Goal: Find specific page/section: Find specific page/section

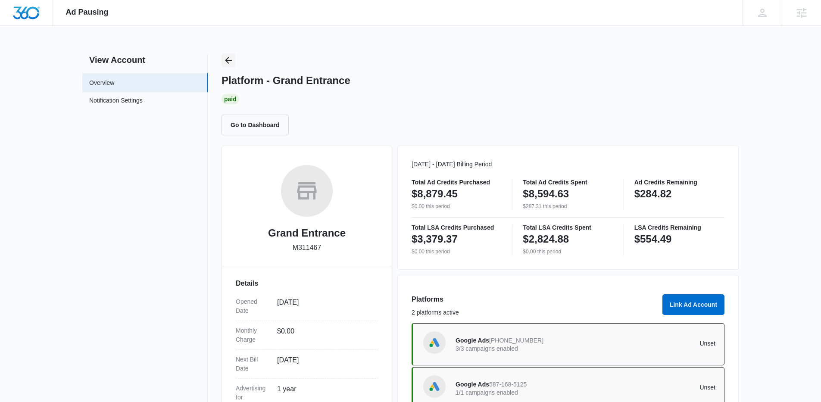
drag, startPoint x: 228, startPoint y: 52, endPoint x: 300, endPoint y: 66, distance: 72.9
click at [229, 52] on div "Ad Pausing Apps Reputation Websites Forms CRM Email Social Shop Content Ads Int…" at bounding box center [410, 201] width 821 height 402
click at [233, 61] on icon "Back" at bounding box center [228, 60] width 10 height 10
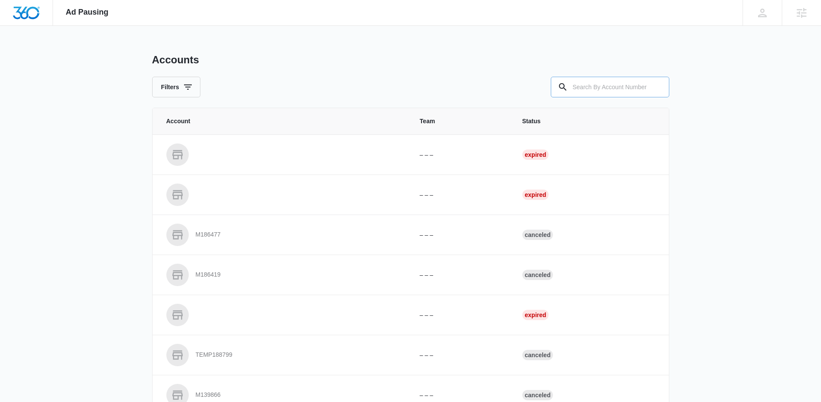
drag, startPoint x: 662, startPoint y: 89, endPoint x: 651, endPoint y: 87, distance: 11.4
click at [655, 86] on div at bounding box center [657, 87] width 14 height 21
click at [639, 84] on input "text" at bounding box center [610, 87] width 119 height 21
paste input "M327144"
type input "M327144"
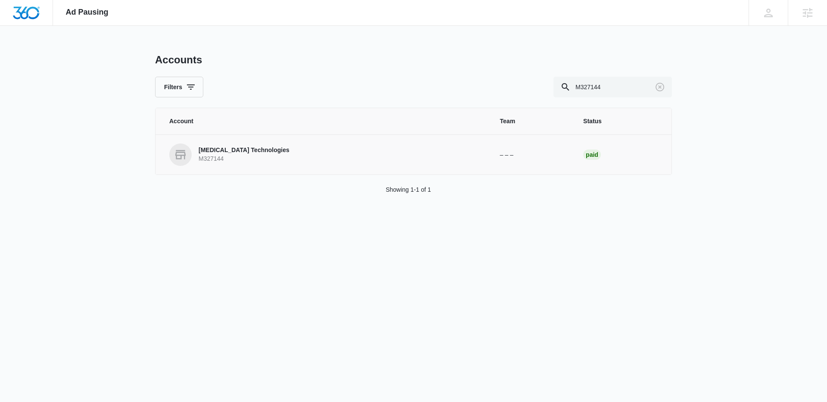
click at [218, 157] on p "M327144" at bounding box center [244, 159] width 91 height 9
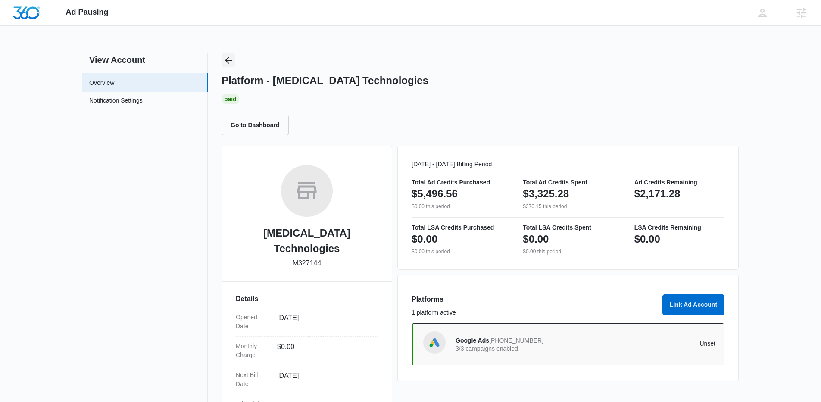
click at [227, 55] on icon "Back" at bounding box center [228, 60] width 10 height 10
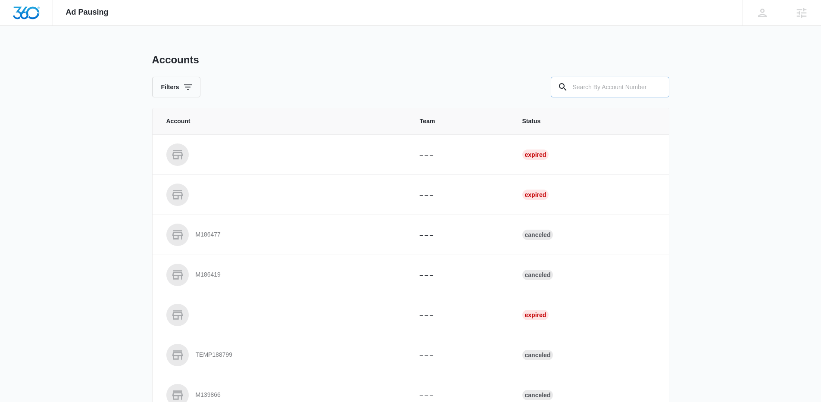
click at [568, 82] on div at bounding box center [563, 87] width 14 height 21
drag, startPoint x: 573, startPoint y: 84, endPoint x: 540, endPoint y: 79, distance: 33.6
click at [573, 85] on input "text" at bounding box center [610, 87] width 119 height 21
paste input "M14487"
type input "M14487"
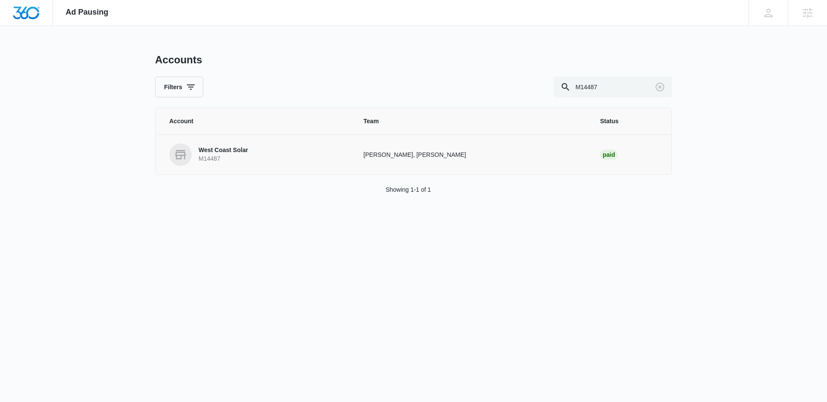
click at [222, 159] on p "M14487" at bounding box center [224, 159] width 50 height 9
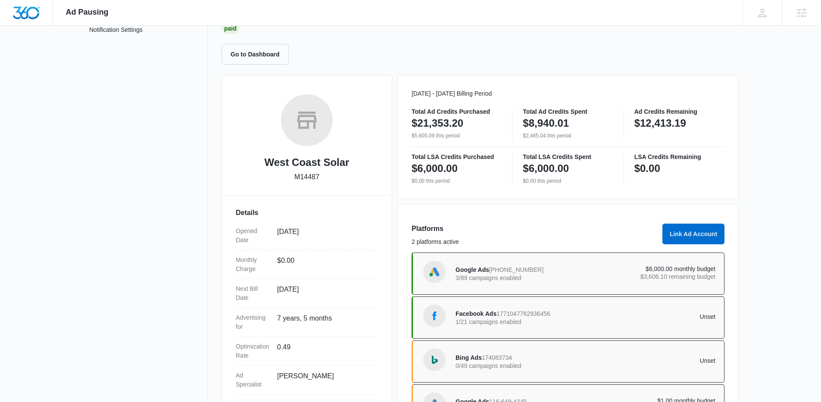
scroll to position [78, 0]
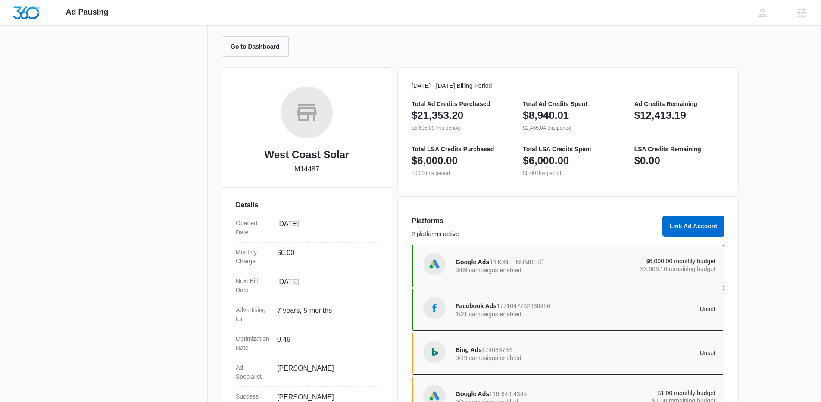
click at [564, 259] on div "Google Ads 310-766-0411 3/89 campaigns enabled" at bounding box center [521, 266] width 130 height 18
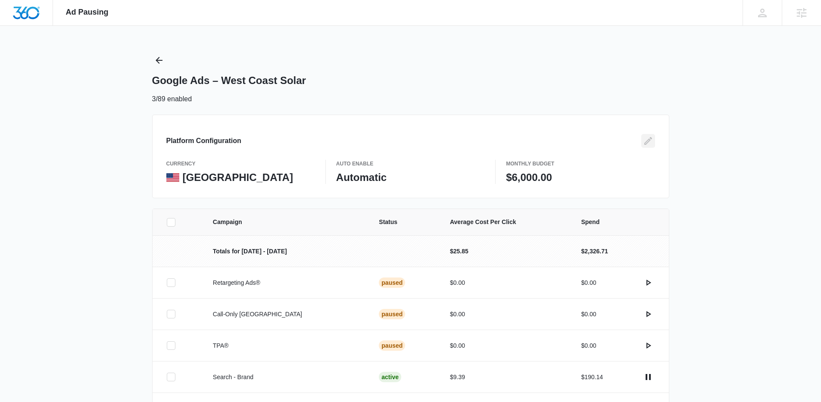
click at [646, 142] on icon "Edit" at bounding box center [648, 141] width 10 height 10
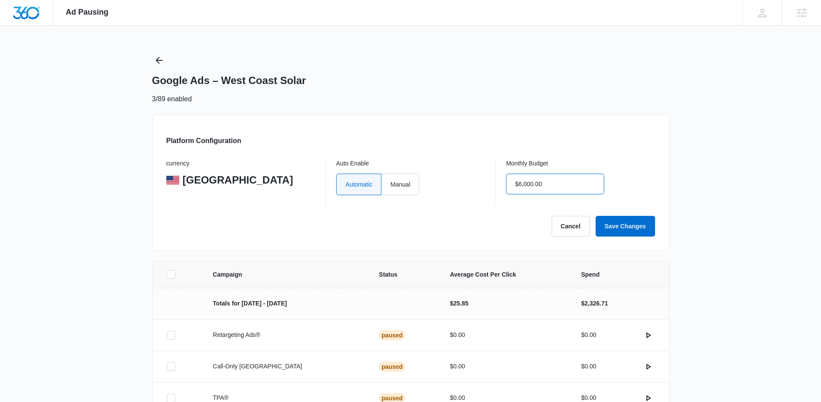
click at [523, 184] on input "$6,000.00" at bounding box center [555, 184] width 98 height 21
click at [524, 190] on input "$6,000.00" at bounding box center [555, 184] width 98 height 21
click at [522, 186] on input "$6,000.00" at bounding box center [555, 184] width 98 height 21
type input "$8,000.00"
click at [634, 228] on button "Save Changes" at bounding box center [625, 226] width 59 height 21
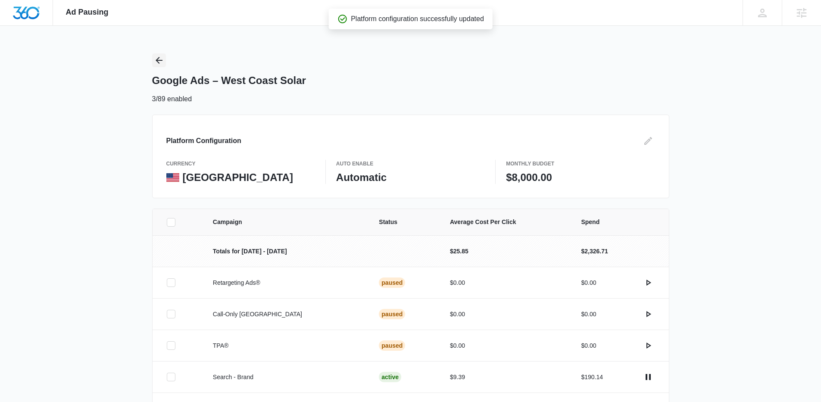
click at [155, 61] on icon "Back" at bounding box center [159, 60] width 10 height 10
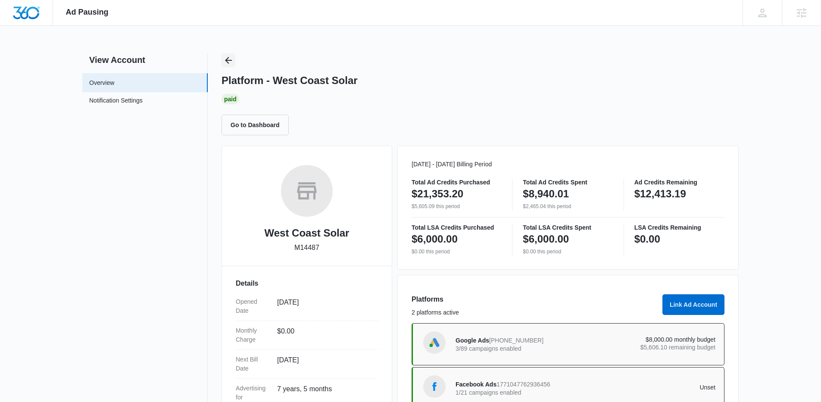
click at [229, 59] on icon "Back" at bounding box center [228, 60] width 10 height 10
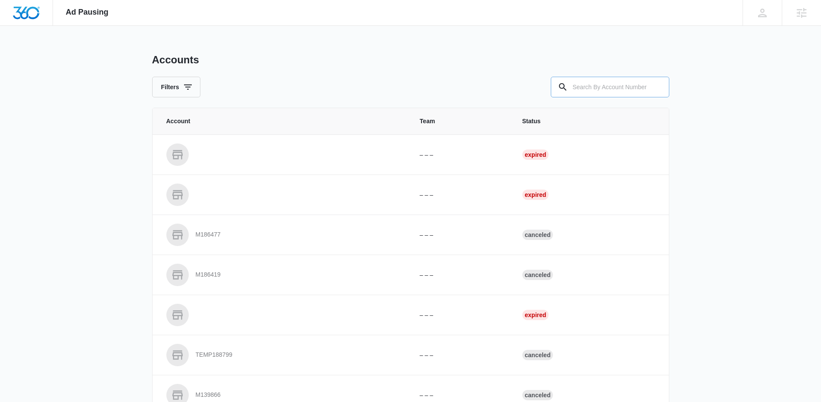
click at [624, 91] on input "text" at bounding box center [610, 87] width 119 height 21
paste input "M177388"
type input "M177388"
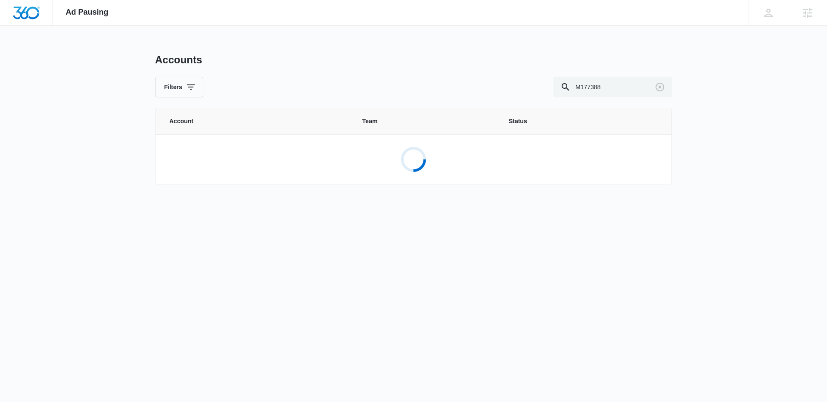
click at [272, 150] on div "Loading..." at bounding box center [413, 160] width 515 height 28
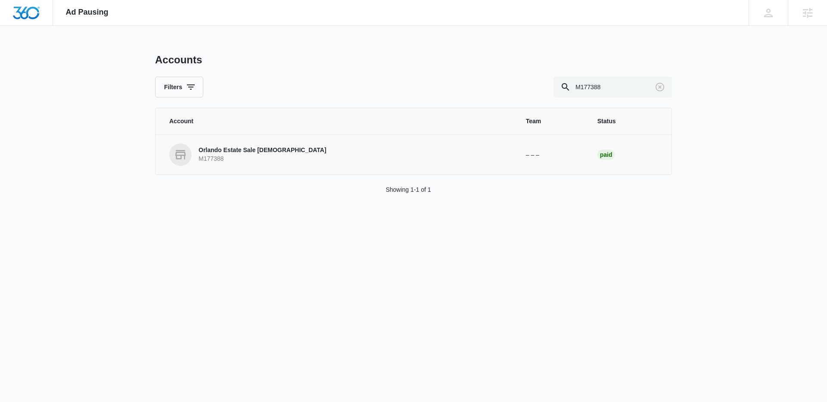
click at [231, 157] on p "M177388" at bounding box center [263, 159] width 128 height 9
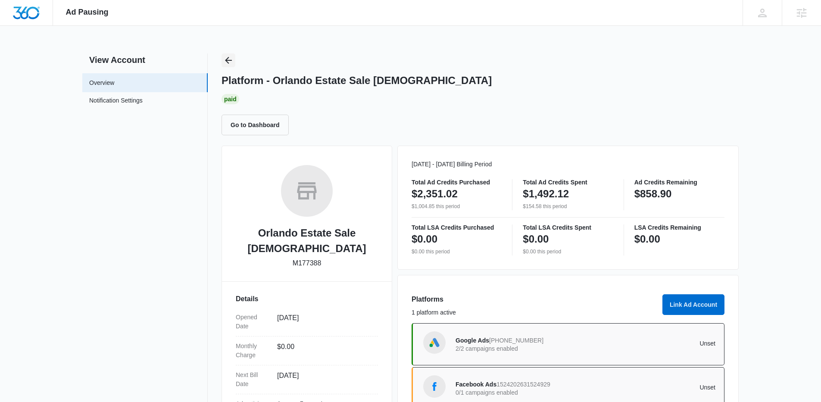
click at [232, 59] on icon "Back" at bounding box center [228, 60] width 10 height 10
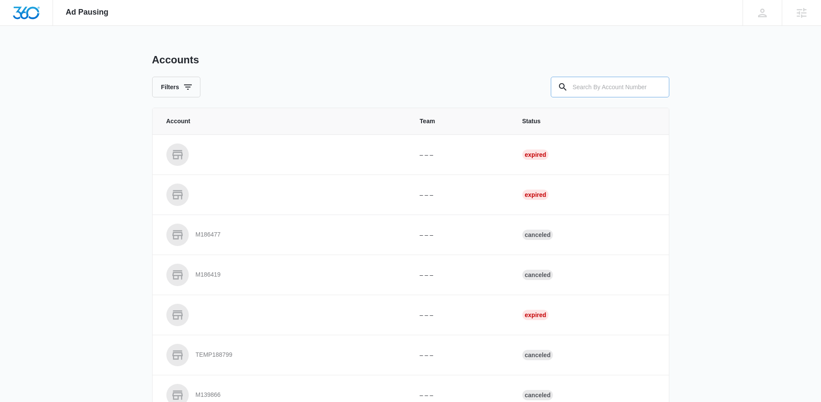
click at [593, 86] on input "text" at bounding box center [610, 87] width 119 height 21
paste input "M23876"
type input "M23876"
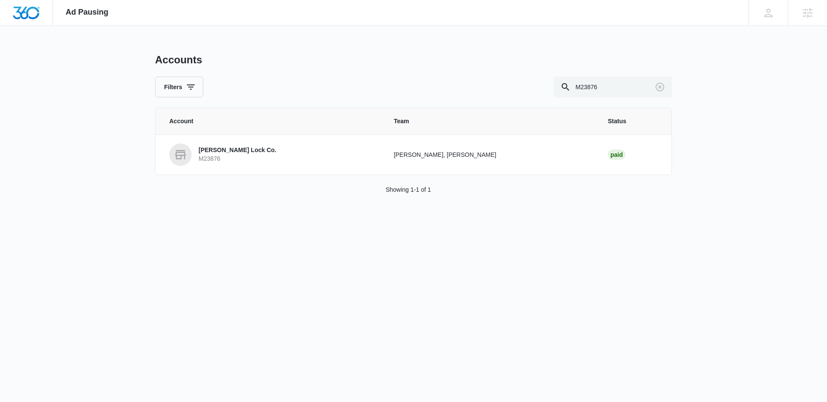
click at [234, 150] on p "Urich Lock Co." at bounding box center [238, 150] width 78 height 9
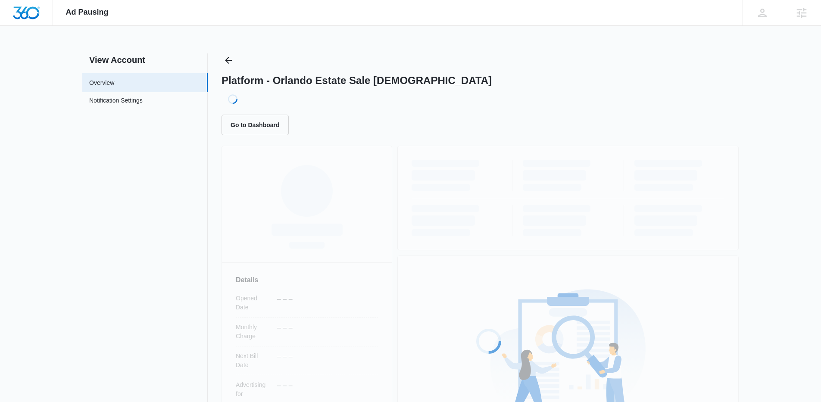
drag, startPoint x: 240, startPoint y: 152, endPoint x: 238, endPoint y: 145, distance: 6.8
click at [240, 152] on div "Loading... Details Opened Date – – – Monthly Charge – – – Next Bill Date – – – …" at bounding box center [480, 333] width 517 height 374
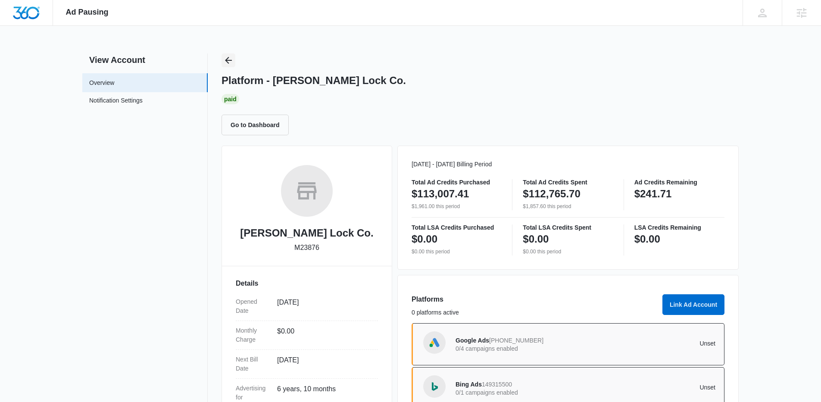
click at [228, 55] on icon "Back" at bounding box center [228, 60] width 10 height 10
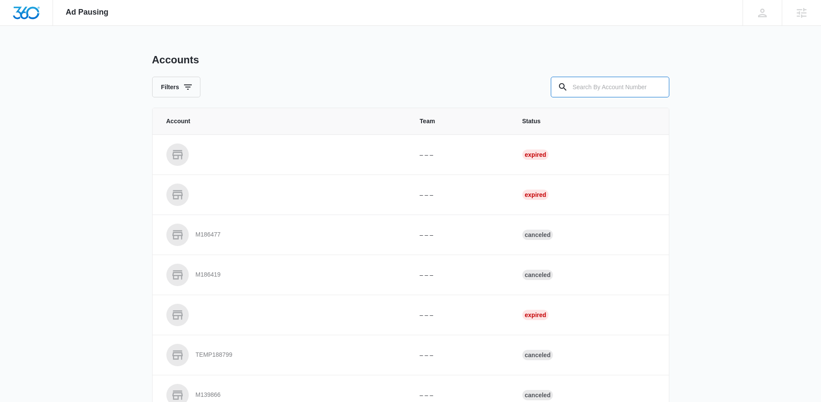
drag, startPoint x: 599, startPoint y: 87, endPoint x: 513, endPoint y: 81, distance: 85.9
click at [599, 87] on input "text" at bounding box center [610, 87] width 119 height 21
paste input "M30036"
type input "M30036"
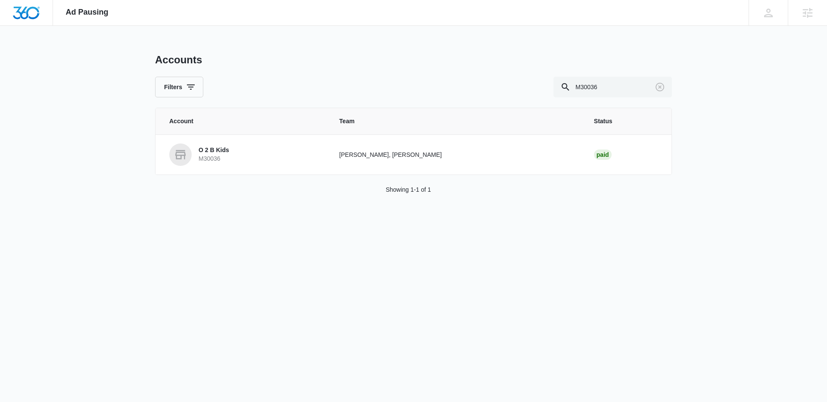
click at [226, 149] on p "O 2 B Kids" at bounding box center [214, 150] width 31 height 9
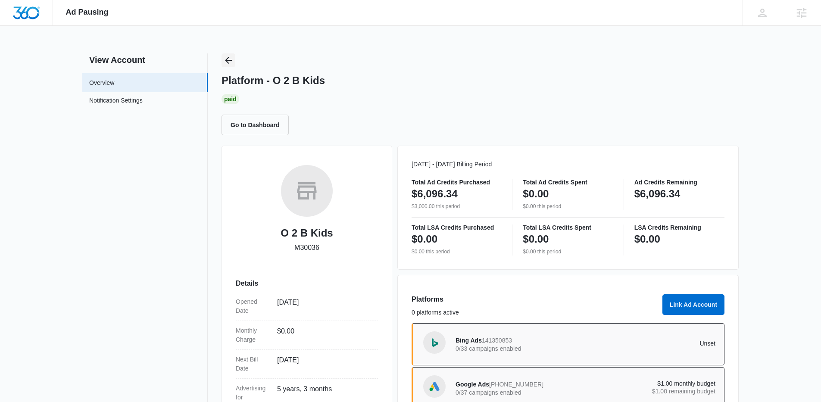
click at [228, 62] on icon "Back" at bounding box center [228, 60] width 10 height 10
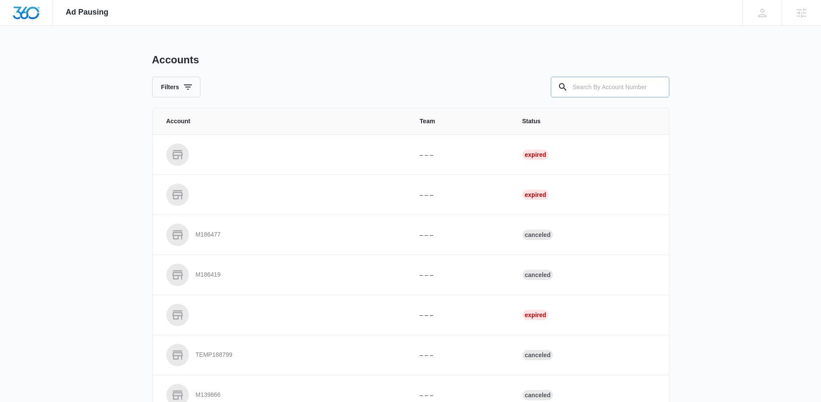
click at [601, 94] on input "text" at bounding box center [610, 87] width 119 height 21
paste input "M15601"
type input "M15601"
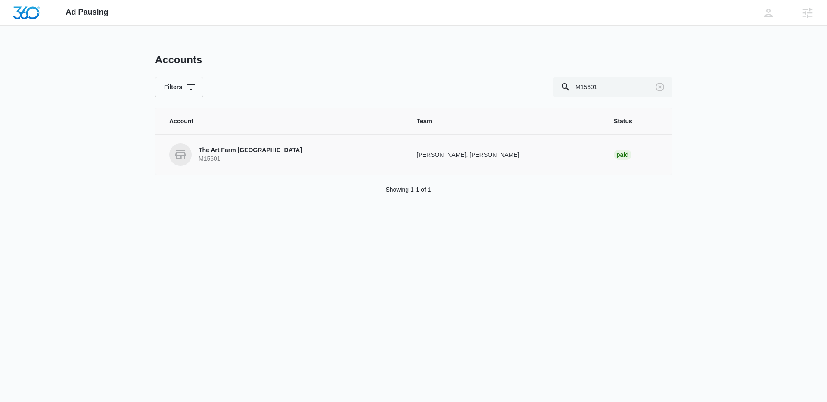
click at [244, 149] on p "The Art Farm NYC" at bounding box center [250, 150] width 103 height 9
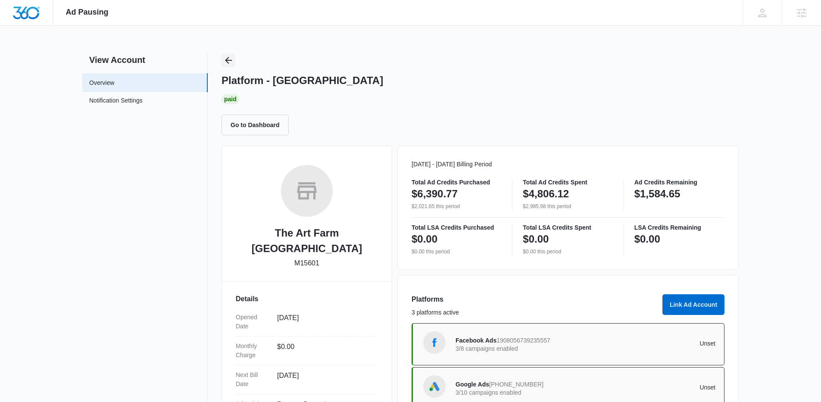
click at [230, 61] on icon "Back" at bounding box center [228, 60] width 10 height 10
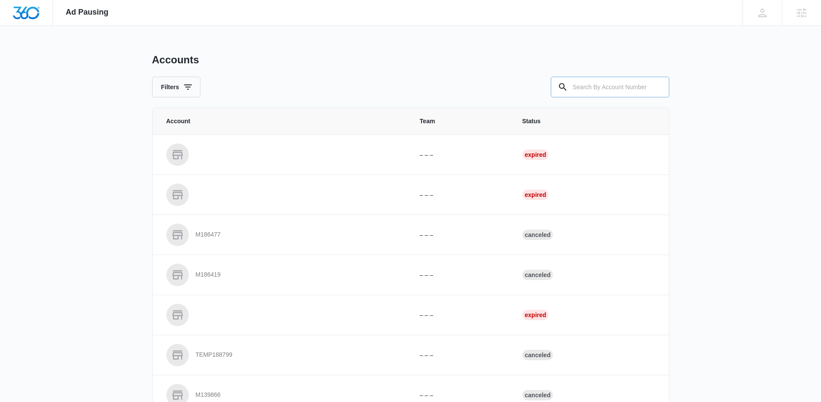
drag, startPoint x: 630, startPoint y: 81, endPoint x: 586, endPoint y: 78, distance: 44.9
click at [630, 81] on input "text" at bounding box center [610, 87] width 119 height 21
paste input "M48103"
type input "M48103"
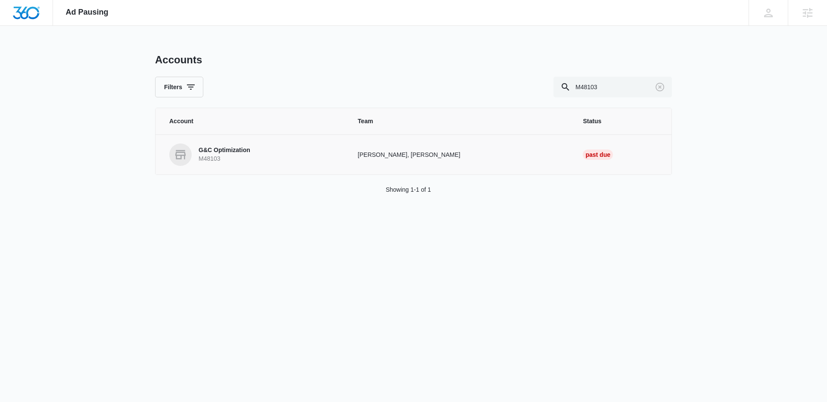
click at [211, 153] on p "G&C Optimization" at bounding box center [225, 150] width 52 height 9
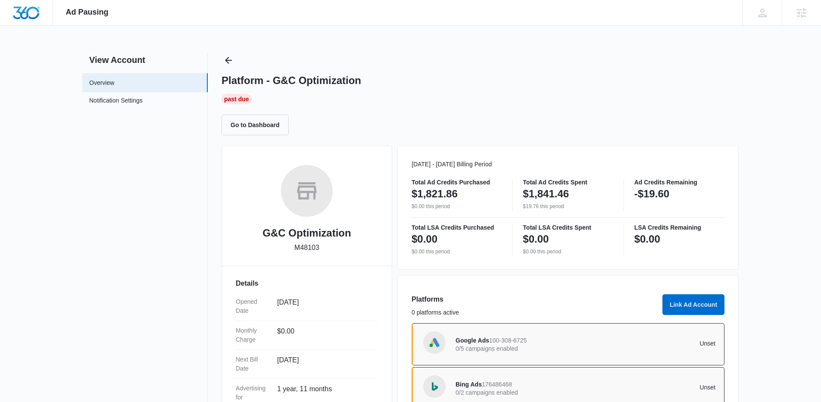
click at [219, 62] on div "View Account Overview Notification Settings 0 Platform - G&C Optimization Past …" at bounding box center [410, 280] width 656 height 455
click at [231, 62] on icon "Back" at bounding box center [228, 60] width 10 height 10
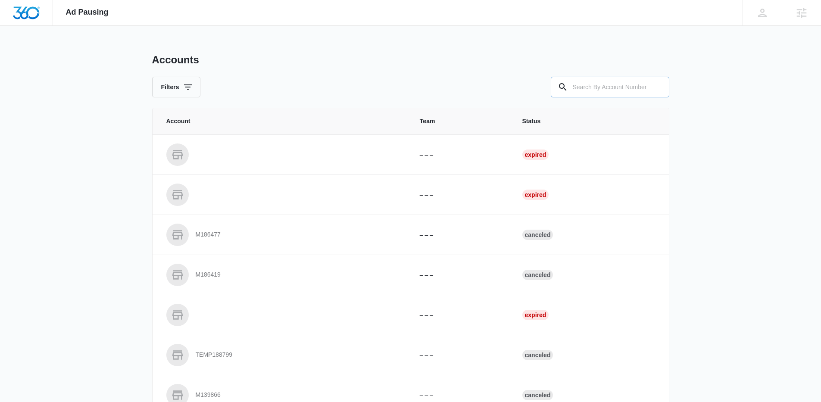
click at [648, 82] on input "text" at bounding box center [610, 87] width 119 height 21
paste input "M182451"
type input "M182451"
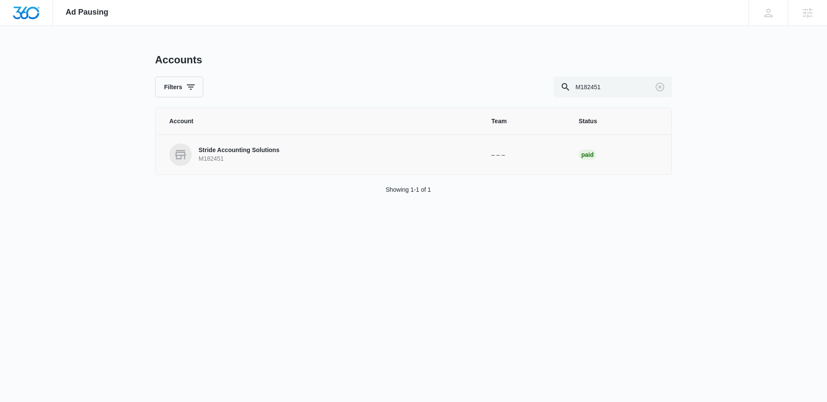
click at [254, 145] on link "Stride Accounting Solutions M182451" at bounding box center [320, 155] width 302 height 22
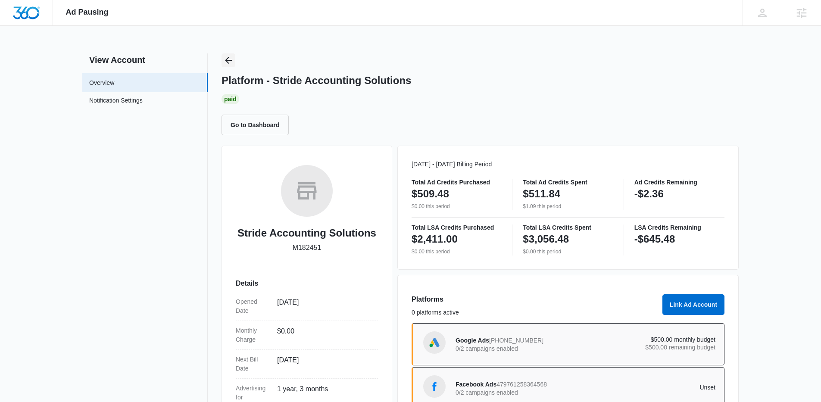
click at [225, 61] on icon "Back" at bounding box center [228, 60] width 10 height 10
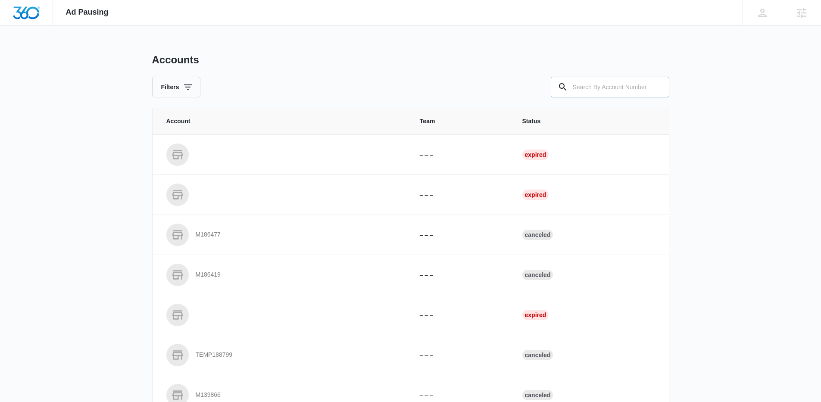
drag, startPoint x: 617, startPoint y: 98, endPoint x: 612, endPoint y: 89, distance: 10.6
click at [615, 96] on div "Accounts Filters Account Team Status – – – Expired – – – Expired M186477 – – – …" at bounding box center [410, 318] width 517 height 530
drag, startPoint x: 612, startPoint y: 89, endPoint x: 577, endPoint y: 93, distance: 34.3
click at [606, 90] on input "text" at bounding box center [610, 87] width 119 height 21
paste input "M45918"
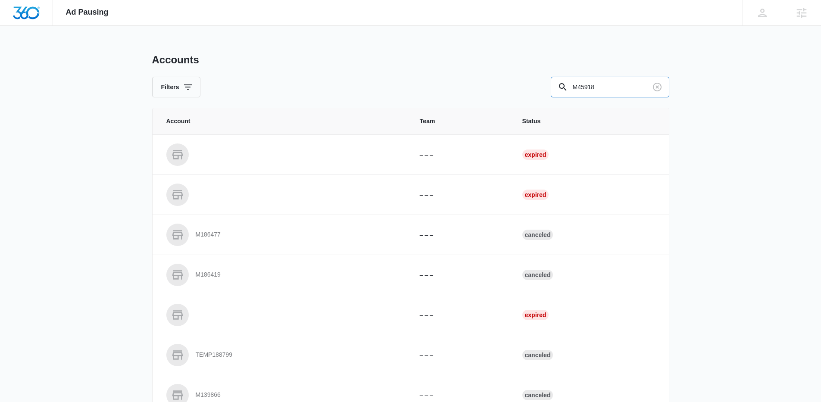
type input "M45918"
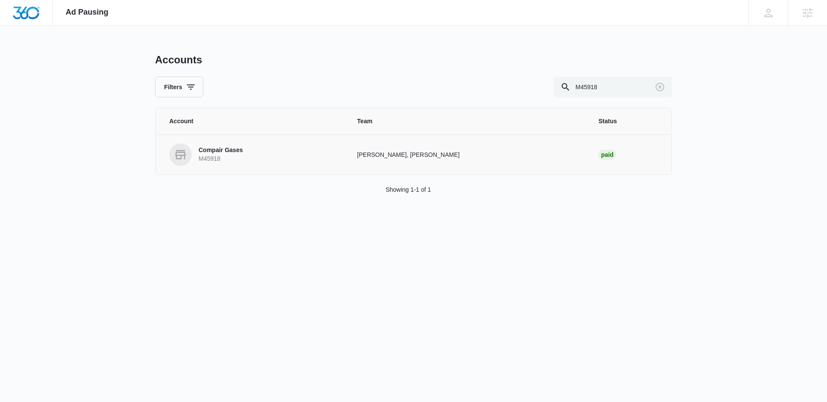
click at [190, 164] on span at bounding box center [180, 155] width 22 height 22
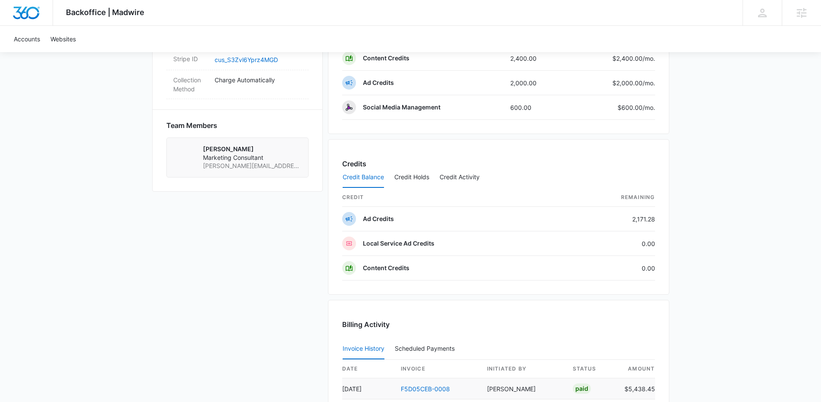
scroll to position [710, 0]
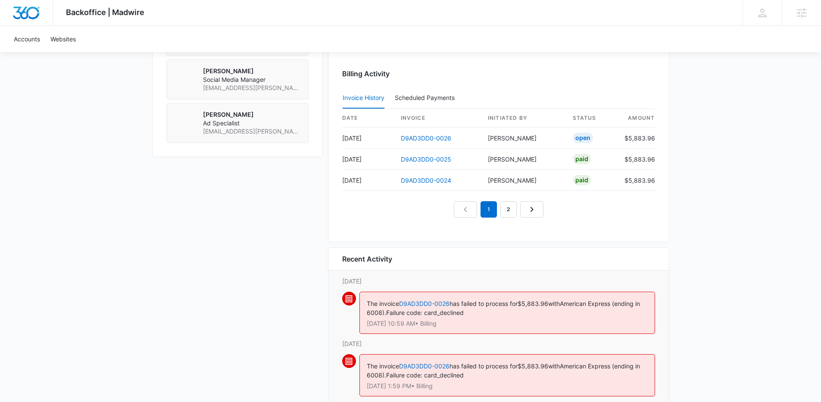
scroll to position [840, 0]
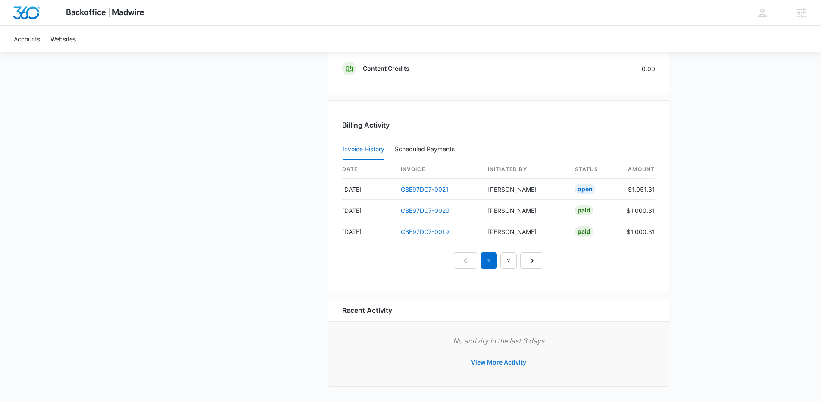
scroll to position [762, 0]
click at [493, 358] on button "View More Activity" at bounding box center [498, 363] width 72 height 21
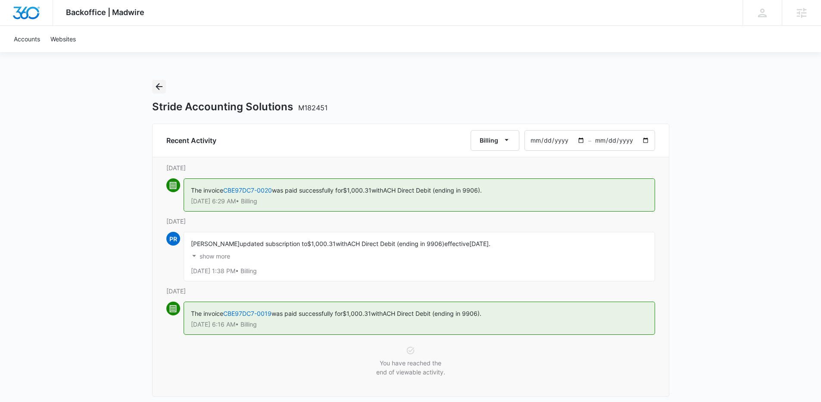
click at [163, 90] on button "Back" at bounding box center [159, 87] width 14 height 14
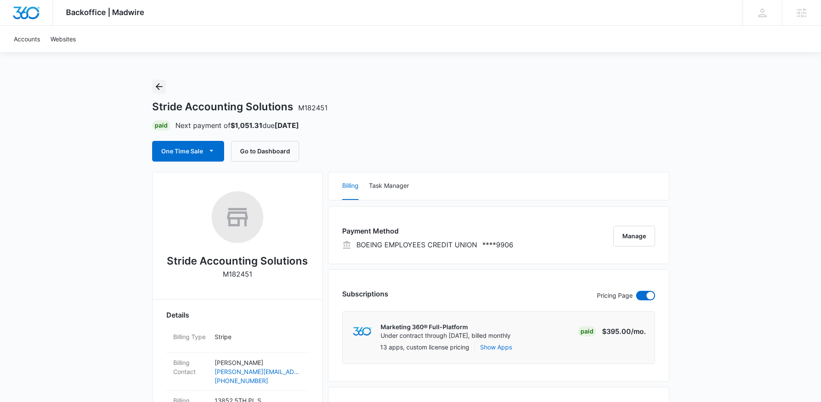
click at [154, 89] on icon "Back" at bounding box center [159, 86] width 10 height 10
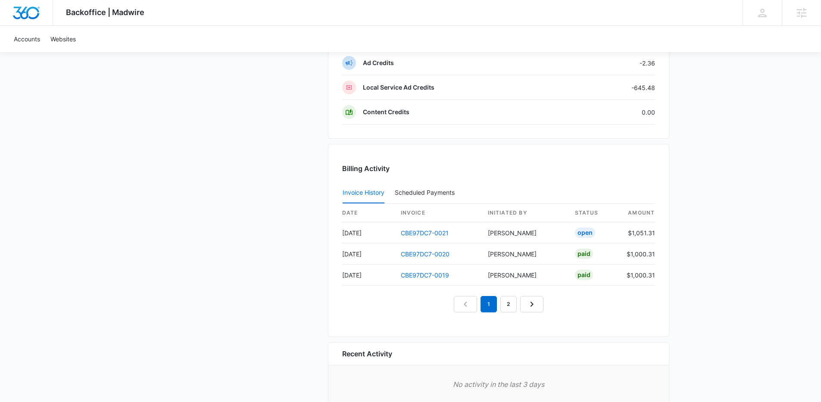
scroll to position [748, 0]
